Goal: Navigation & Orientation: Find specific page/section

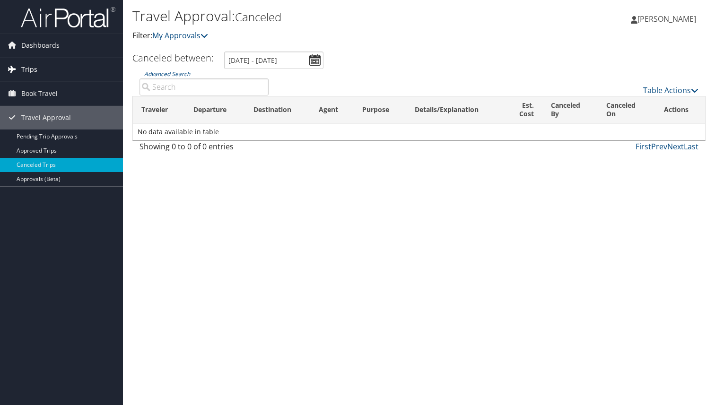
click at [31, 68] on span "Trips" at bounding box center [29, 70] width 16 height 24
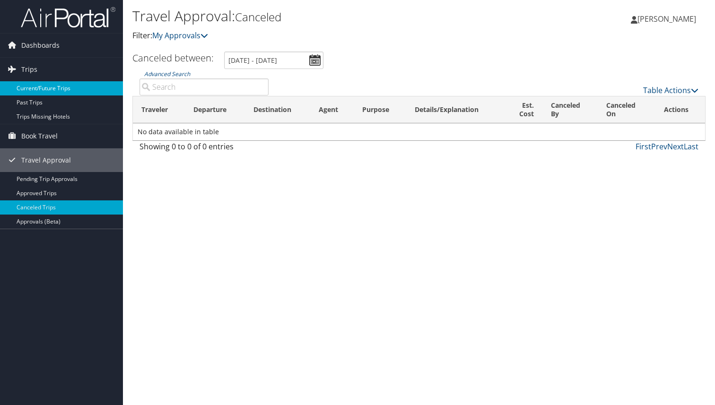
click at [43, 86] on link "Current/Future Trips" at bounding box center [61, 88] width 123 height 14
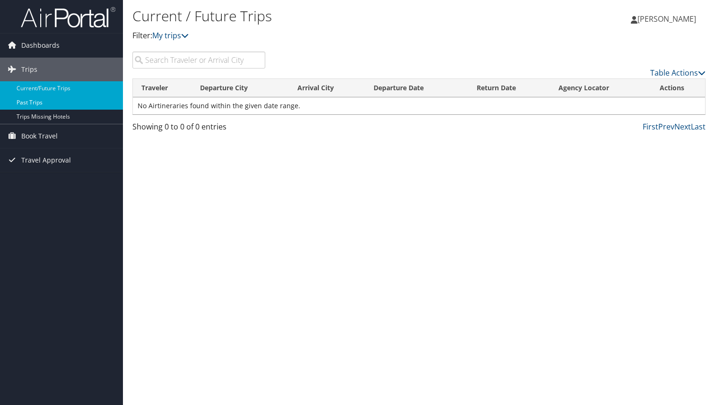
click at [64, 103] on link "Past Trips" at bounding box center [61, 102] width 123 height 14
click at [51, 88] on link "Current/Future Trips" at bounding box center [61, 88] width 123 height 14
click at [43, 106] on link "Past Trips" at bounding box center [61, 102] width 123 height 14
